Goal: Browse casually

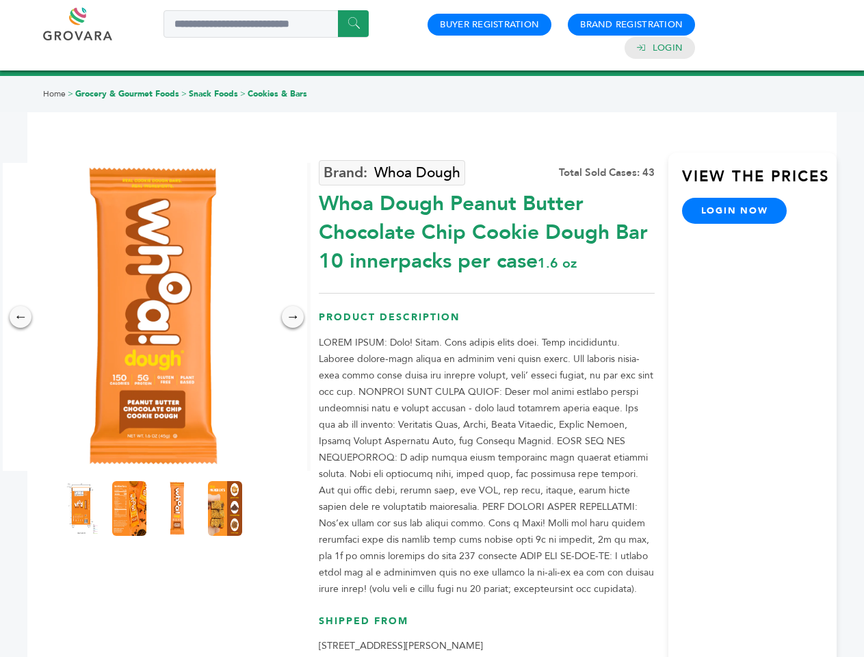
click at [153, 317] on img at bounding box center [153, 317] width 308 height 308
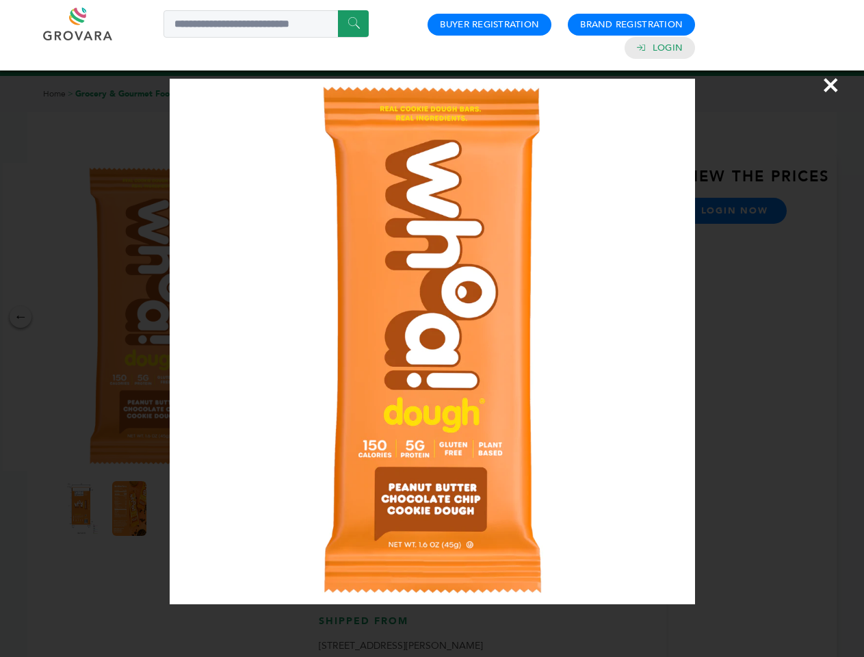
click at [21, 317] on div "×" at bounding box center [432, 328] width 864 height 657
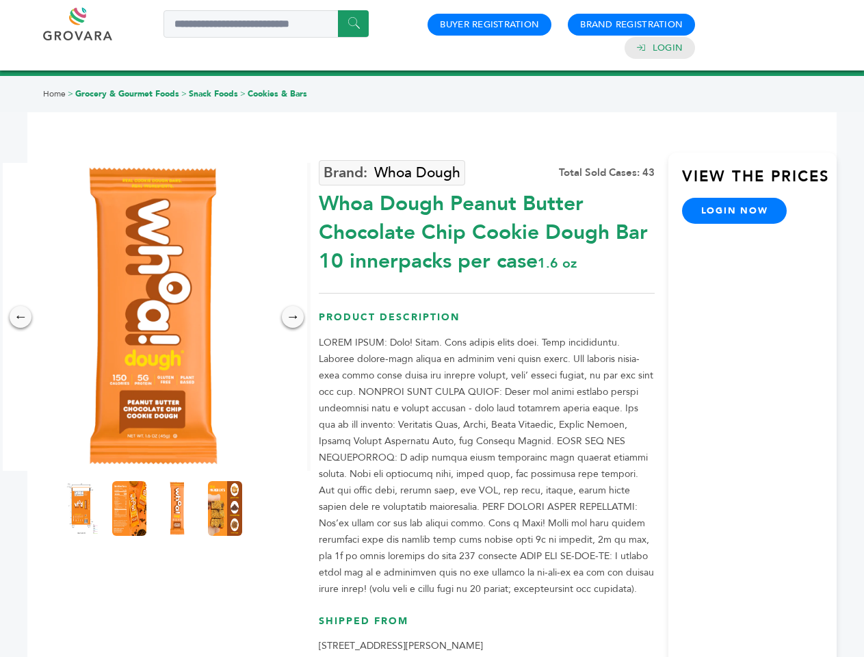
click at [293, 317] on div "→" at bounding box center [293, 317] width 22 height 22
click at [81, 508] on img at bounding box center [81, 508] width 34 height 55
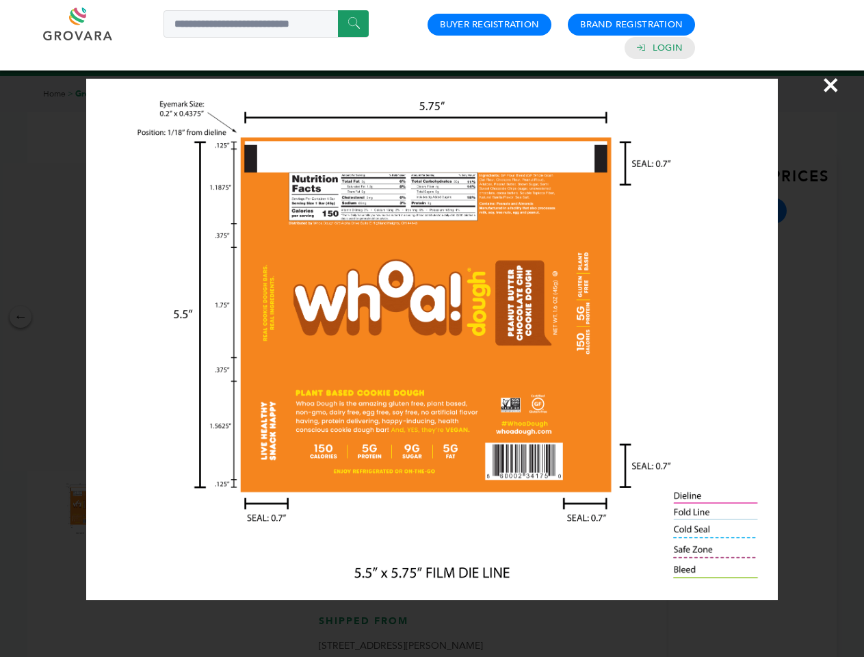
click at [129, 508] on div "×" at bounding box center [432, 328] width 864 height 657
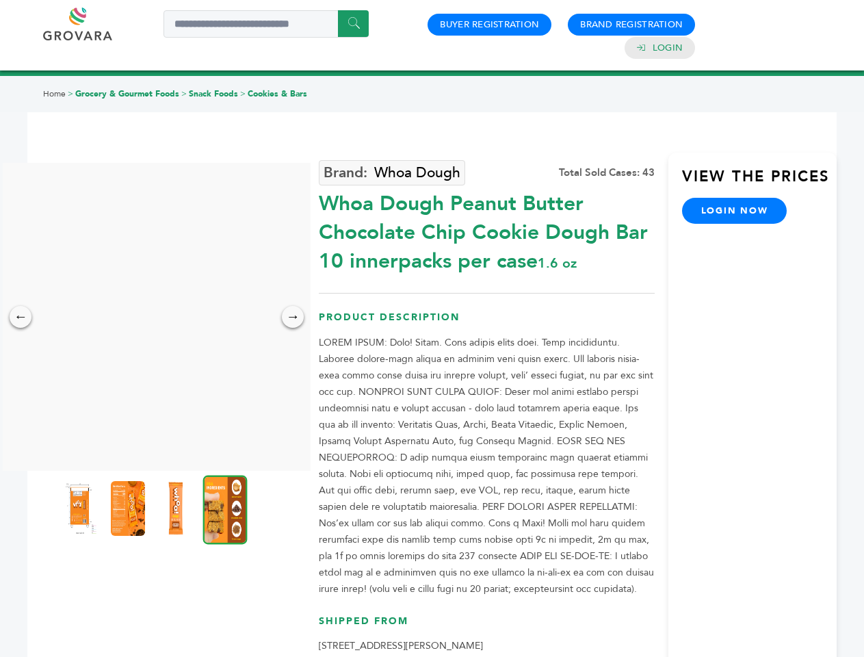
click at [177, 508] on img at bounding box center [176, 508] width 34 height 55
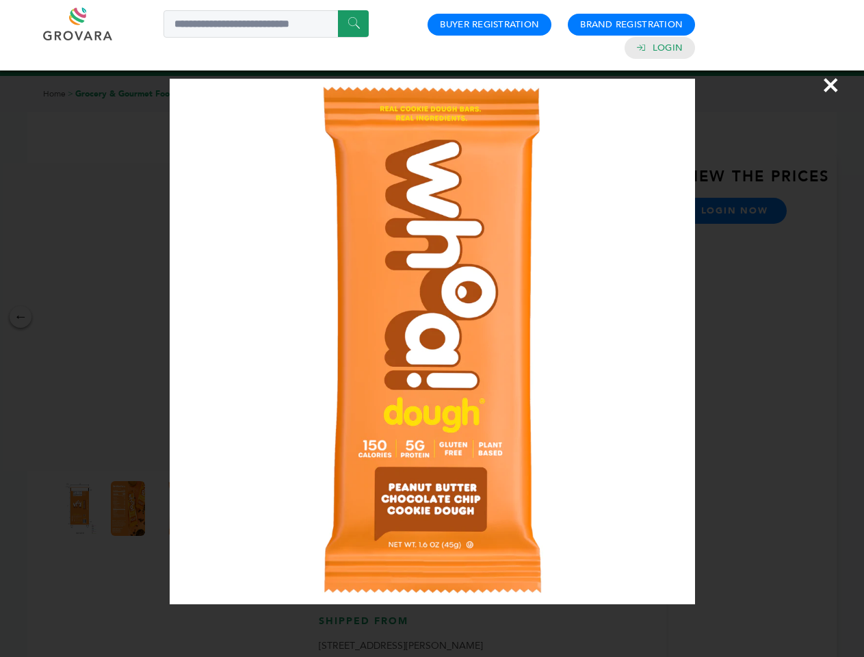
click at [225, 508] on div "×" at bounding box center [432, 328] width 864 height 657
